Goal: Task Accomplishment & Management: Manage account settings

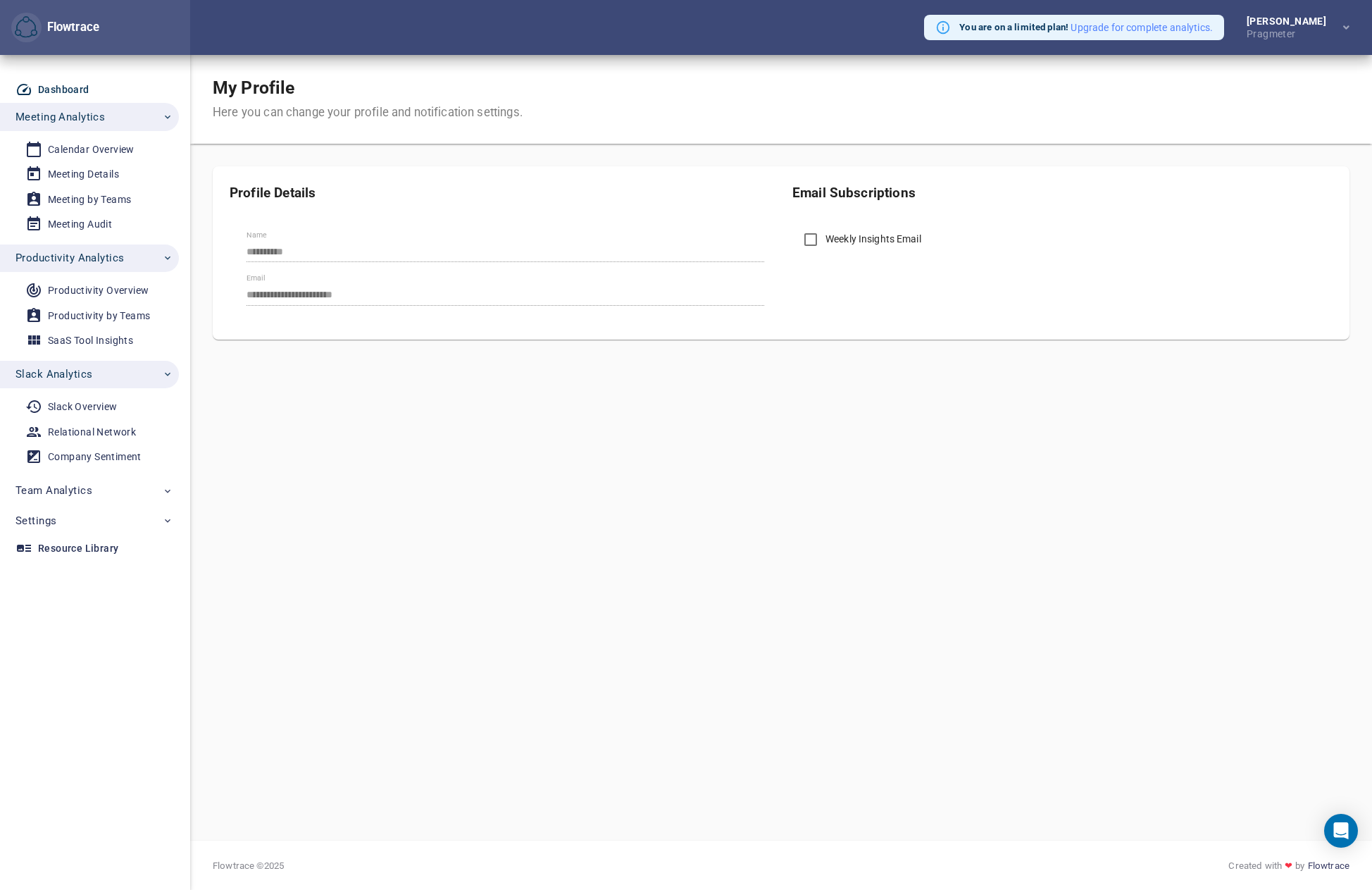
click at [74, 86] on div "Dashboard" at bounding box center [64, 90] width 52 height 18
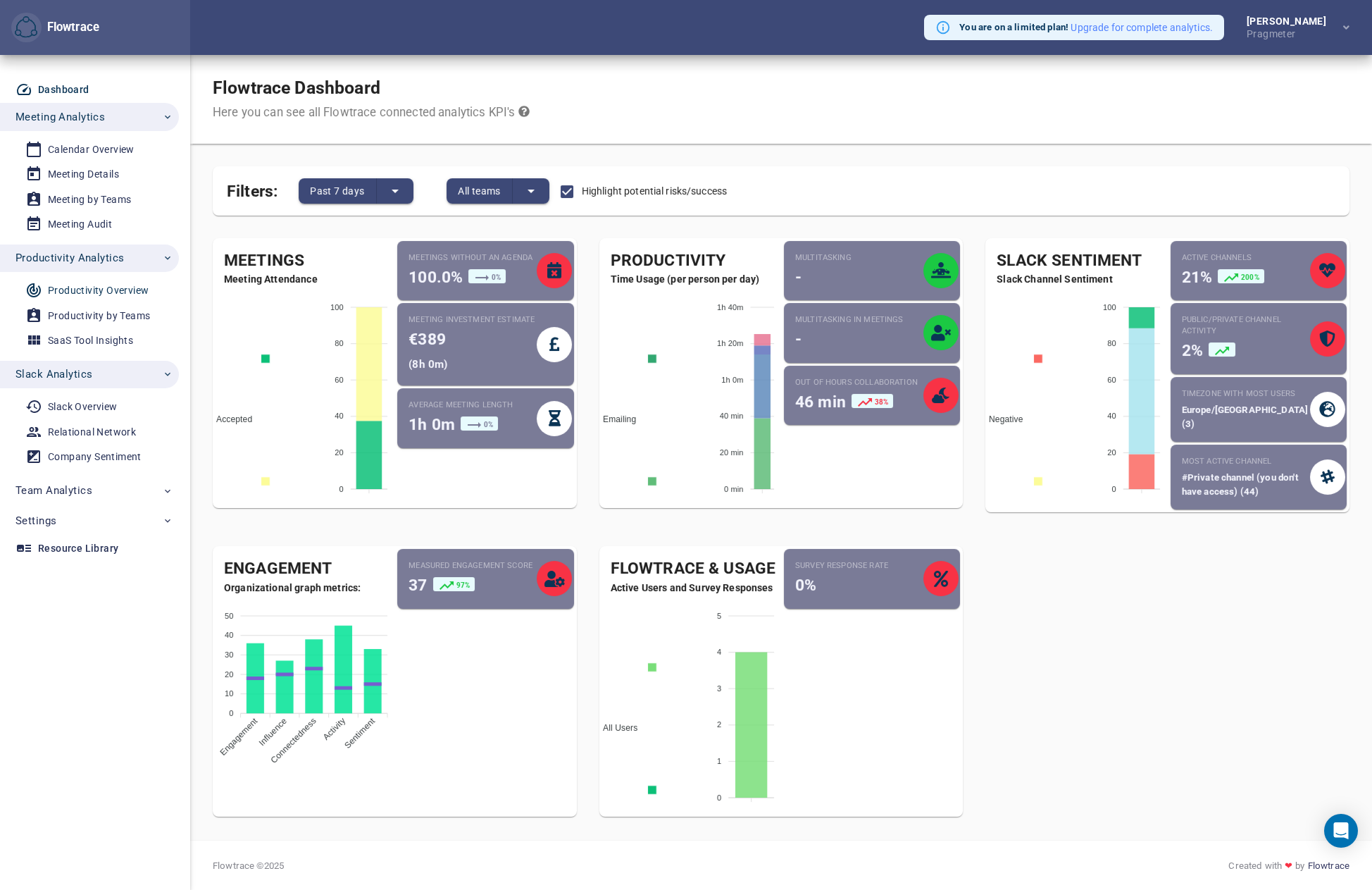
click at [108, 288] on div "Productivity Overview" at bounding box center [98, 291] width 101 height 18
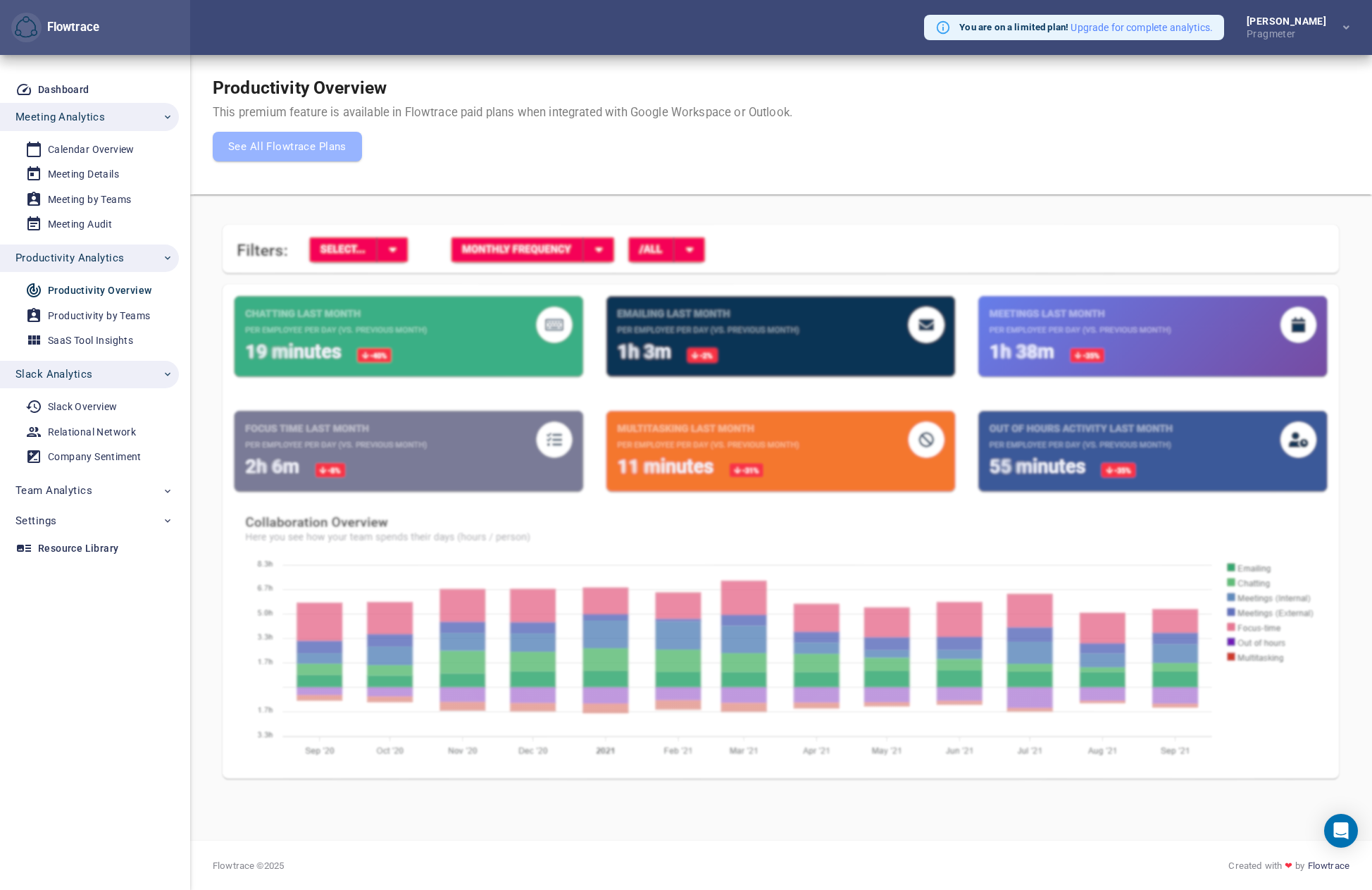
click at [486, 425] on img at bounding box center [781, 504] width 1137 height 573
click at [430, 355] on img at bounding box center [781, 504] width 1137 height 573
